Goal: Task Accomplishment & Management: Use online tool/utility

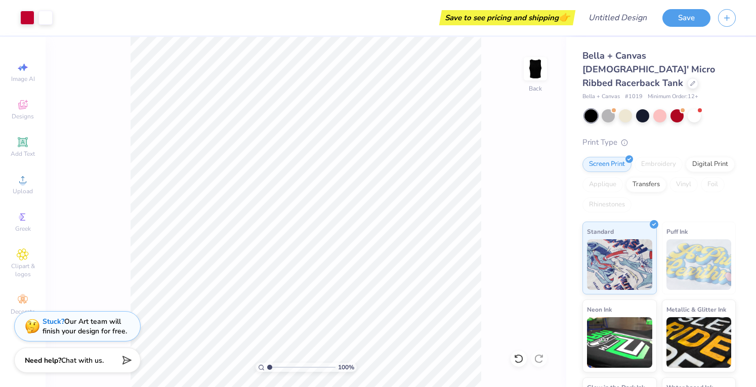
click at [11, 147] on div "Add Text" at bounding box center [22, 147] width 35 height 30
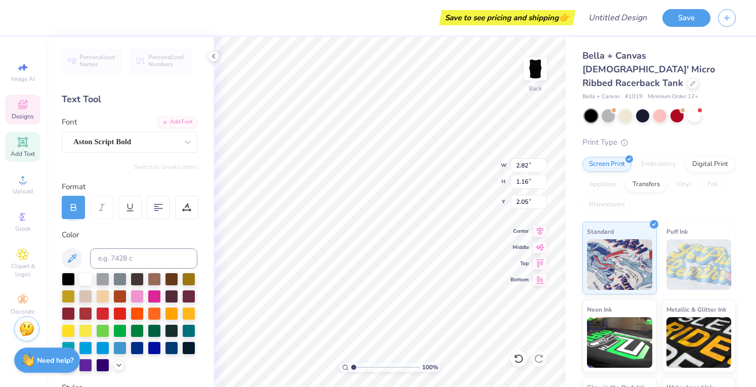
click at [157, 146] on div "Aston Script Bold" at bounding box center [125, 142] width 106 height 16
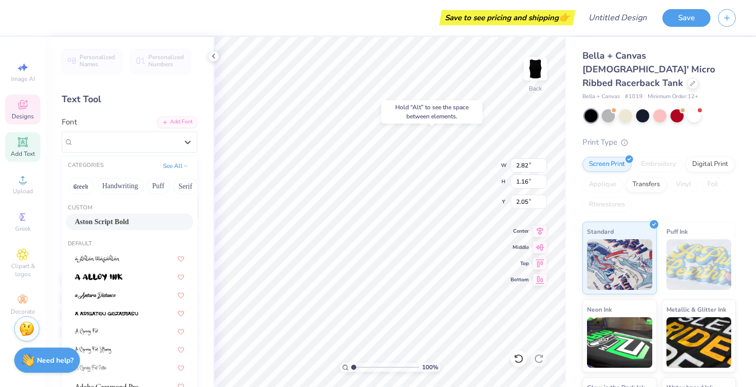
click at [115, 221] on span "Aston Script Bold" at bounding box center [102, 222] width 54 height 11
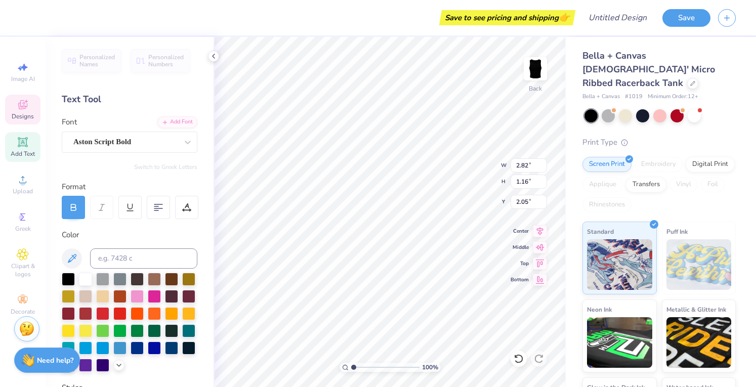
scroll to position [9, 1]
type textarea "O"
type input "1.84"
type input "1.87"
type input "1.69"
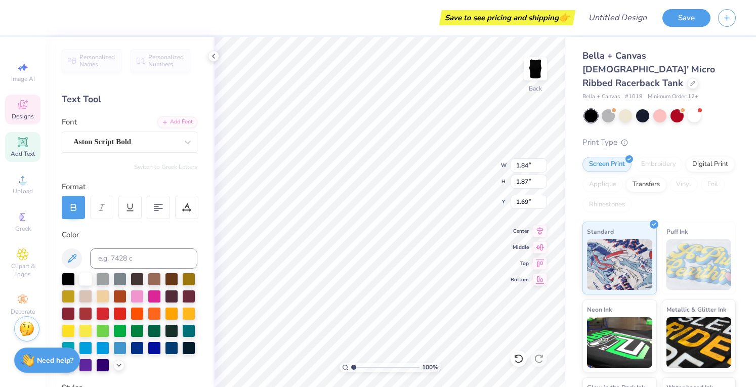
type input "4.72"
type input "1.16"
type input "2.05"
type input "1.84"
type input "1.87"
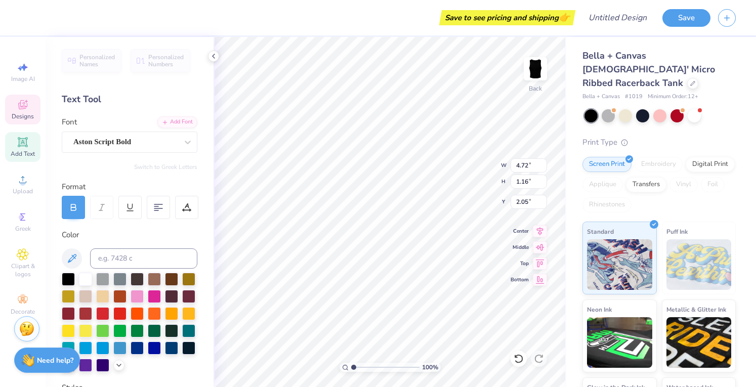
type input "1.69"
type input "4.72"
type input "1.16"
type input "1.69"
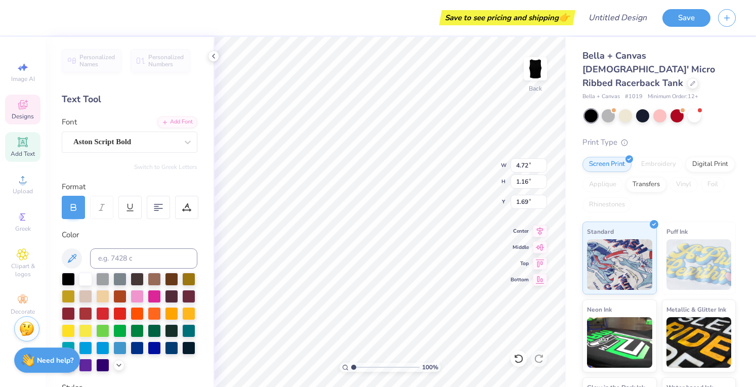
type input "1.84"
type input "1.87"
type input "0.97"
type input "4.72"
type input "1.16"
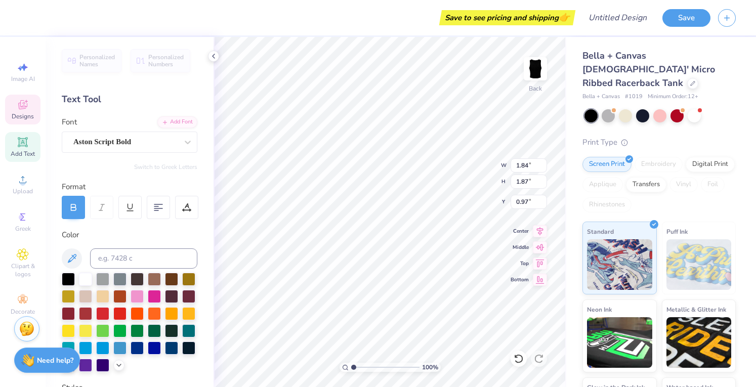
type input "1.69"
drag, startPoint x: 367, startPoint y: 372, endPoint x: 353, endPoint y: 364, distance: 16.3
click at [358, 367] on input "range" at bounding box center [385, 367] width 68 height 9
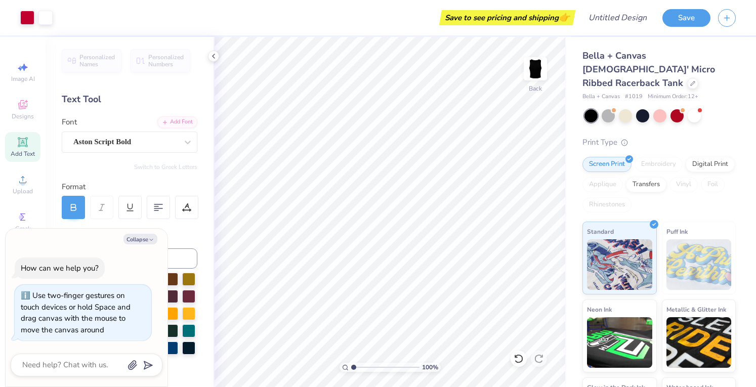
drag, startPoint x: 357, startPoint y: 368, endPoint x: 344, endPoint y: 368, distance: 13.2
type input "1"
click at [351, 368] on input "range" at bounding box center [385, 367] width 68 height 9
click at [632, 22] on input "Design Title" at bounding box center [630, 18] width 50 height 20
type input "p"
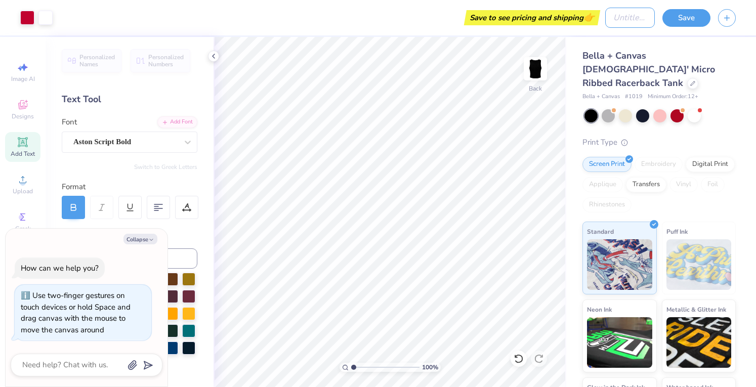
type textarea "x"
type input "pe"
type textarea "x"
type input "pet"
type textarea "x"
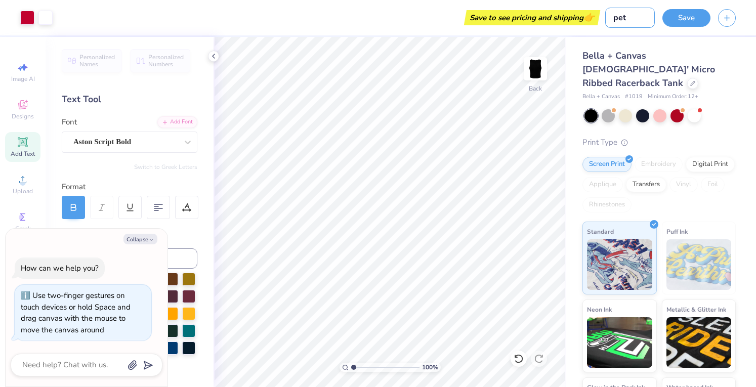
type input "peta"
type textarea "x"
type input "petal"
type textarea "x"
type input "petal"
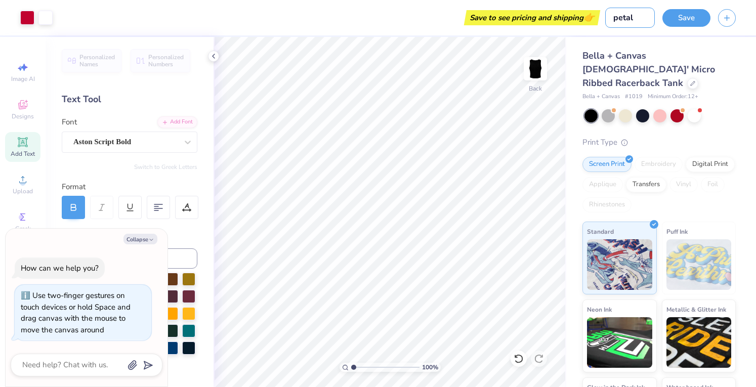
type textarea "x"
type input "petal t"
type textarea "x"
type input "petal to"
type textarea "x"
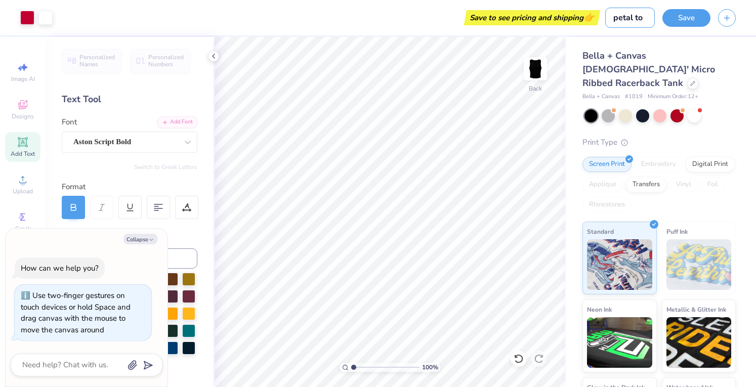
type input "petal to"
type textarea "x"
type input "petal to t"
type textarea "x"
type input "petal to th"
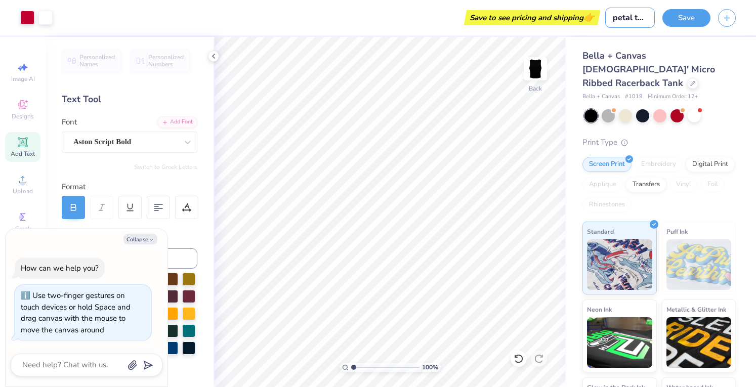
type textarea "x"
type input "petal to the"
type textarea "x"
type input "petal to the"
type textarea "x"
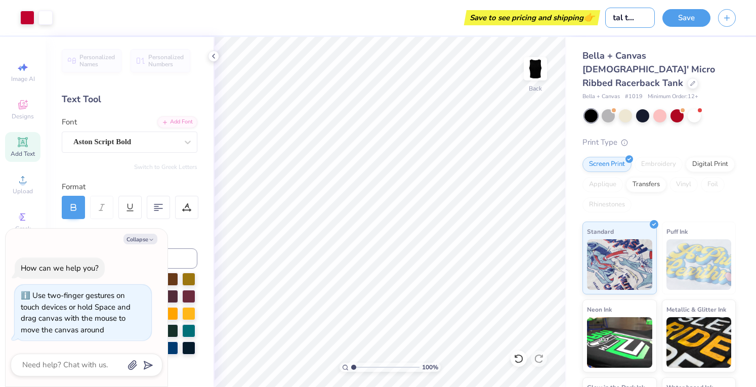
type input "petal to the m"
type textarea "x"
type input "petal to the me"
type textarea "x"
type input "petal to the met"
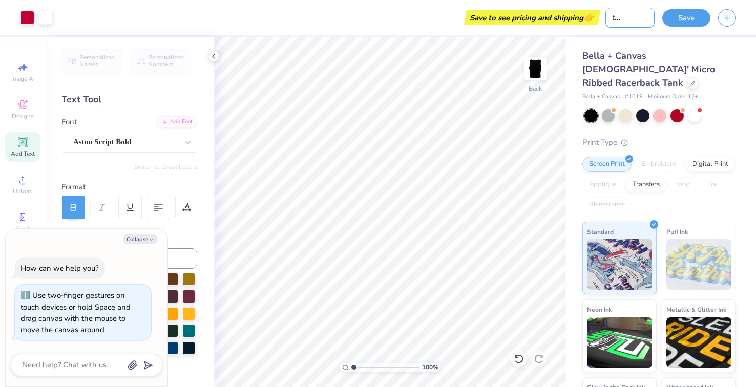
type textarea "x"
type input "petal to the meta"
type textarea "x"
type input "petal to the meta"
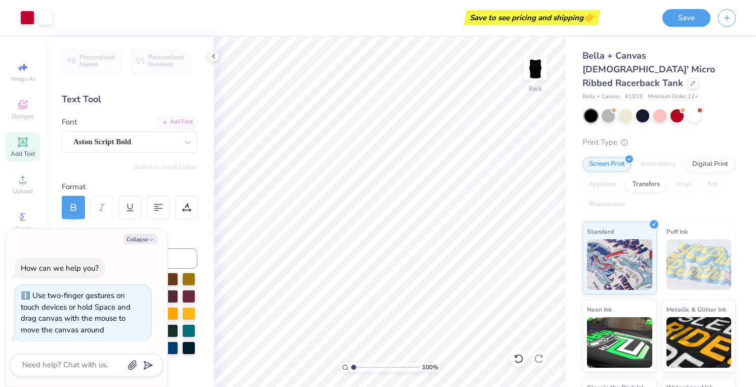
click at [678, 20] on button "Save" at bounding box center [687, 18] width 48 height 18
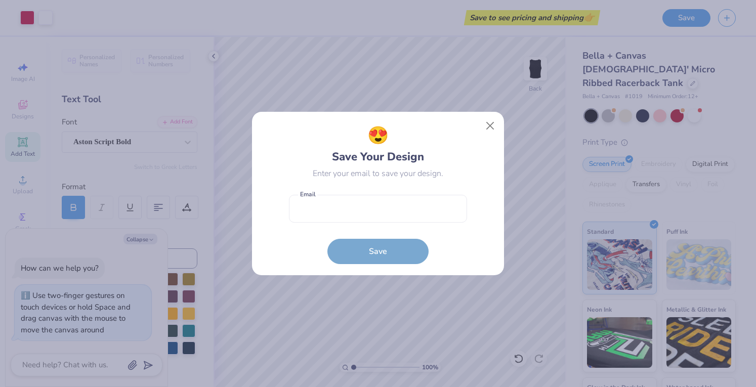
scroll to position [0, 0]
type textarea "x"
click at [329, 218] on input "email" at bounding box center [378, 209] width 178 height 28
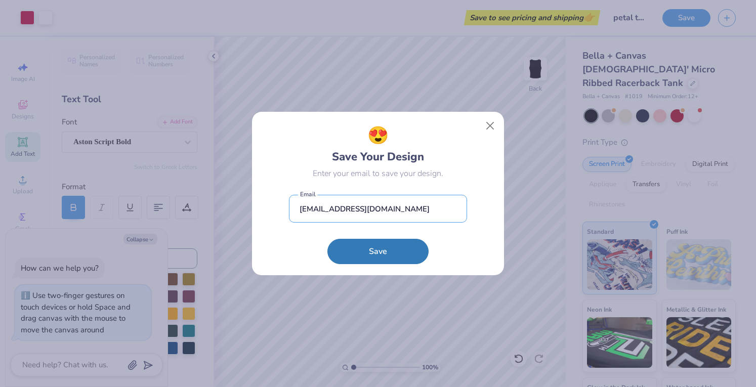
type input "[EMAIL_ADDRESS][DOMAIN_NAME]"
click at [380, 242] on button "Save" at bounding box center [377, 251] width 101 height 25
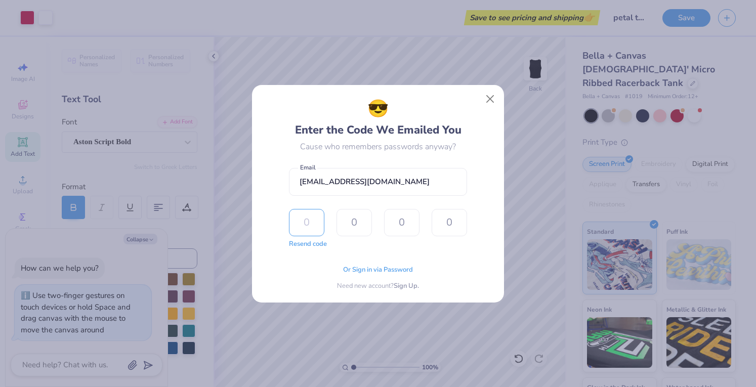
type input "9"
type input "8"
type input "0"
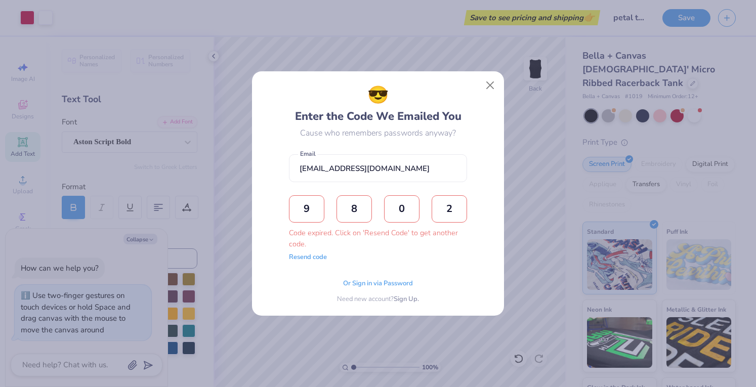
type input "2"
click at [317, 259] on button "Resend code" at bounding box center [308, 258] width 38 height 10
type textarea "x"
click at [297, 213] on input "text" at bounding box center [306, 208] width 35 height 27
type input "1"
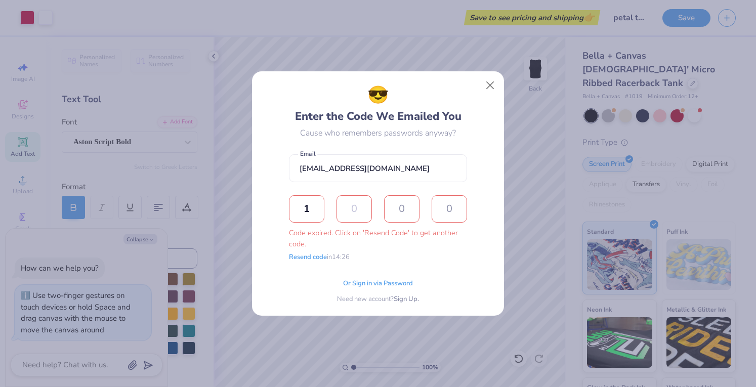
type input "1"
type input "3"
type input "9"
click at [454, 203] on input "9" at bounding box center [449, 208] width 35 height 27
click at [493, 83] on button "Close" at bounding box center [490, 85] width 19 height 19
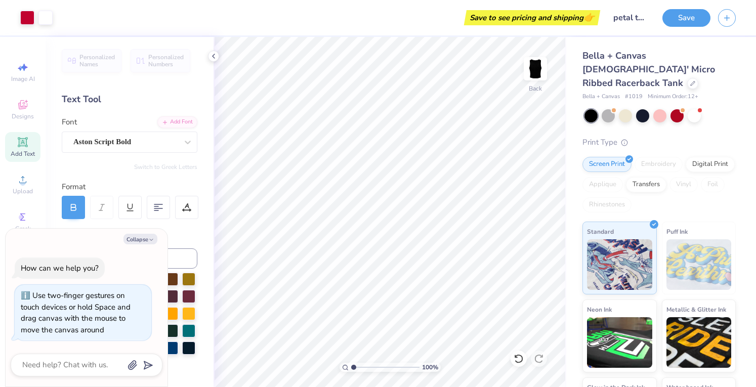
click at [214, 56] on icon at bounding box center [214, 56] width 8 height 8
type textarea "x"
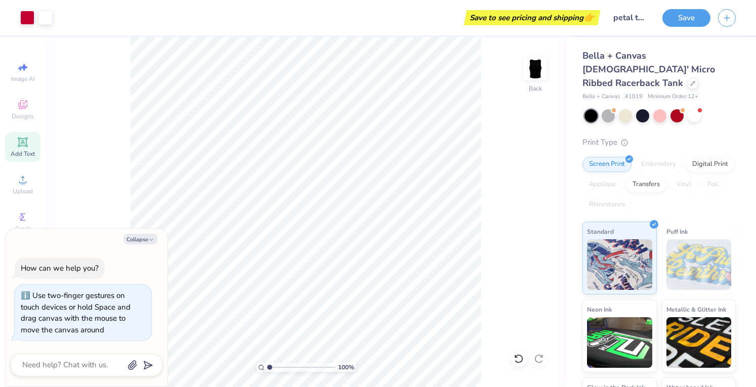
type input "1"
type textarea "x"
click at [685, 22] on button "Save" at bounding box center [687, 18] width 48 height 18
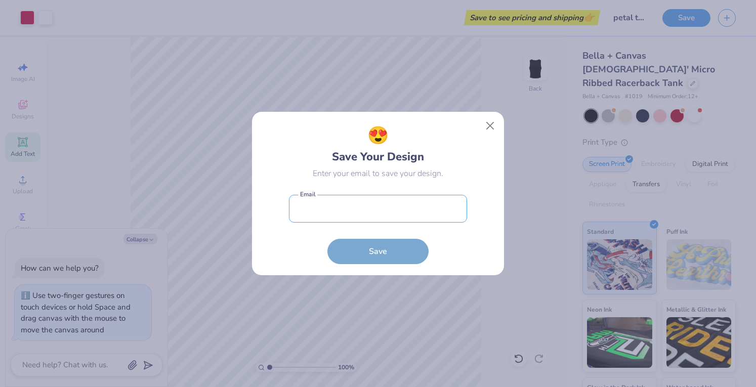
click at [366, 220] on input "email" at bounding box center [378, 209] width 178 height 28
type input "[EMAIL_ADDRESS][DOMAIN_NAME]"
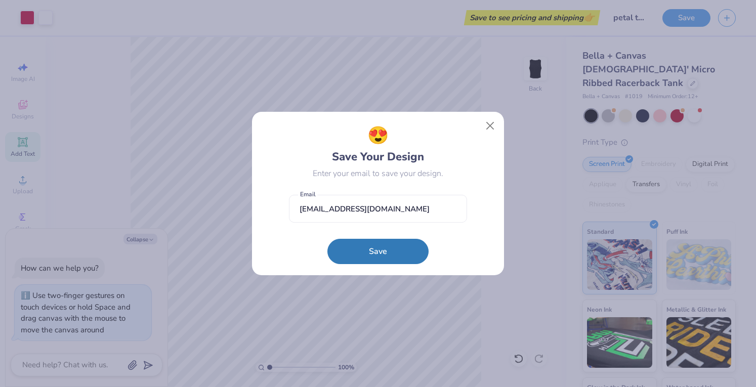
click at [345, 250] on button "Save" at bounding box center [377, 251] width 101 height 25
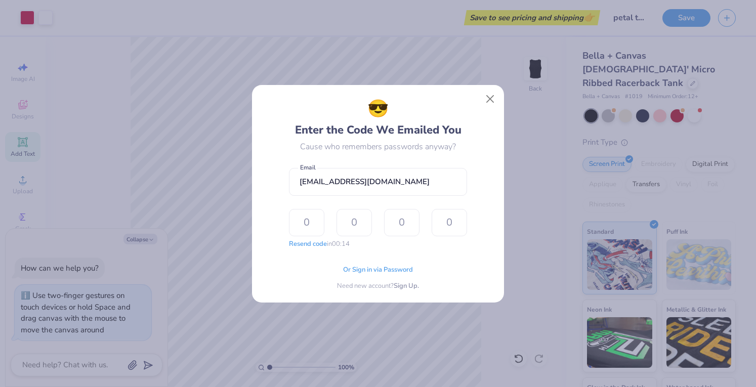
type input "4"
type input "0"
type input "3"
type input "7"
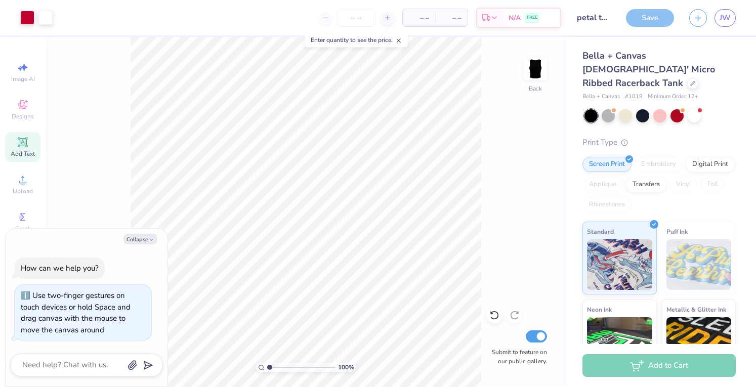
click at [542, 70] on img at bounding box center [535, 69] width 20 height 20
click at [536, 69] on img at bounding box center [535, 69] width 20 height 20
click at [643, 18] on div "Save" at bounding box center [650, 18] width 48 height 18
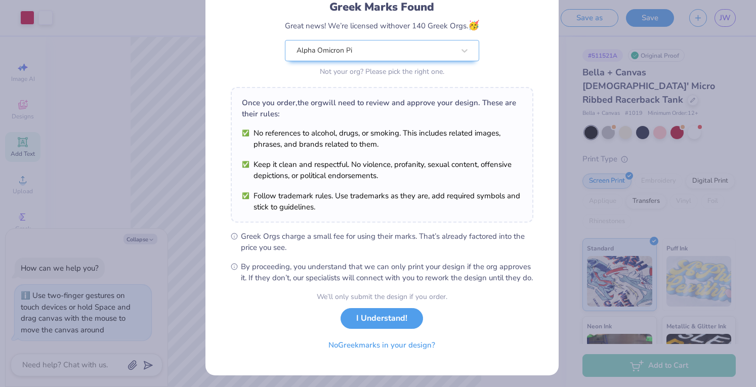
scroll to position [85, 0]
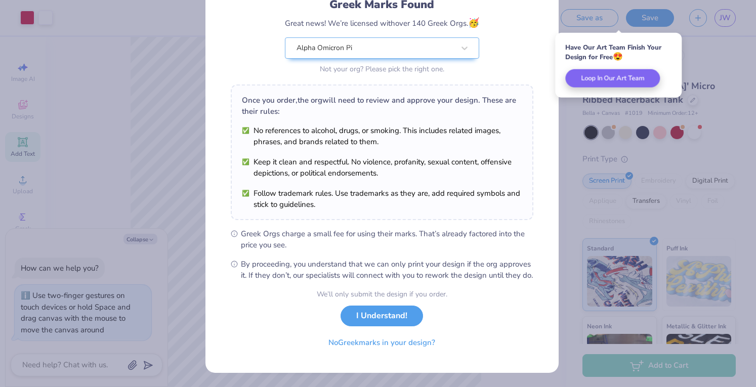
click at [373, 308] on button "I Understand!" at bounding box center [382, 316] width 83 height 21
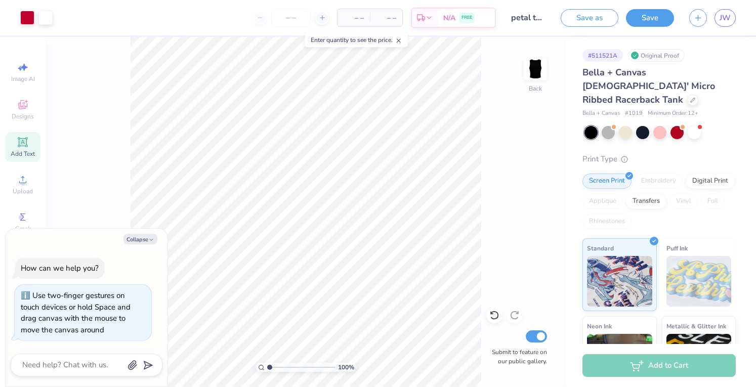
click at [587, 19] on button "Save as" at bounding box center [590, 18] width 58 height 18
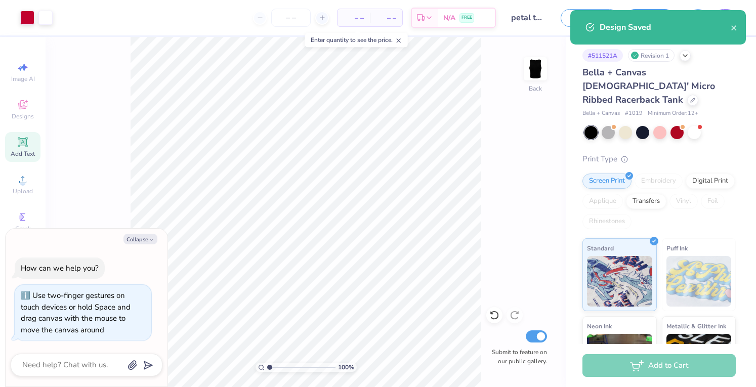
click at [729, 30] on div "Design Saved" at bounding box center [665, 27] width 131 height 12
click at [733, 29] on icon "close" at bounding box center [733, 27] width 5 height 5
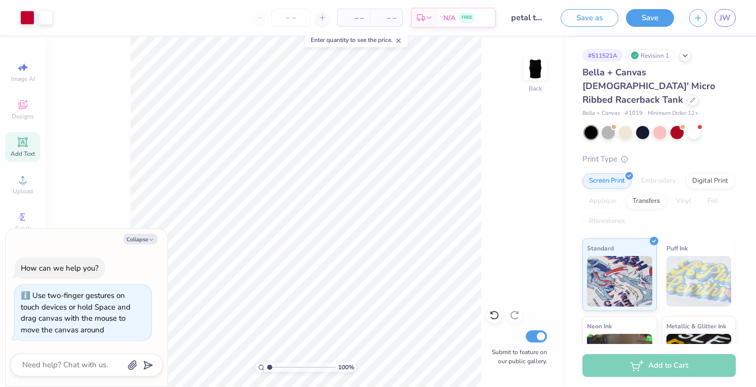
type textarea "x"
click at [728, 16] on span "JW" at bounding box center [725, 18] width 11 height 12
